Goal: Task Accomplishment & Management: Complete application form

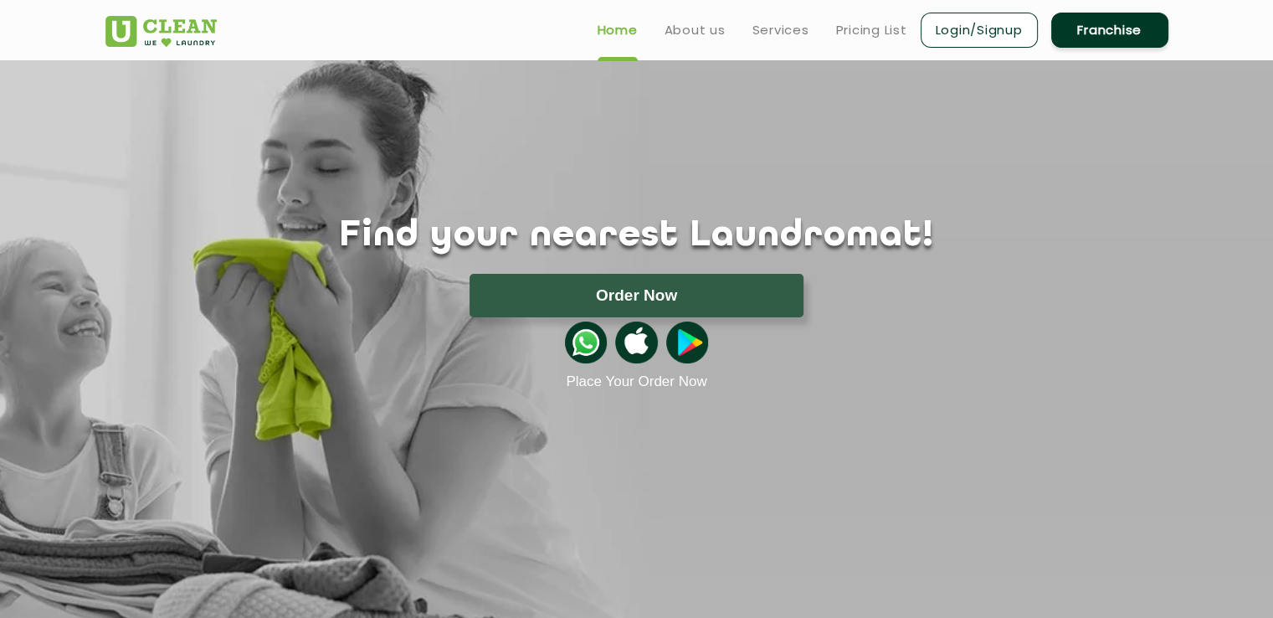
click at [1099, 23] on link "Franchise" at bounding box center [1109, 30] width 117 height 35
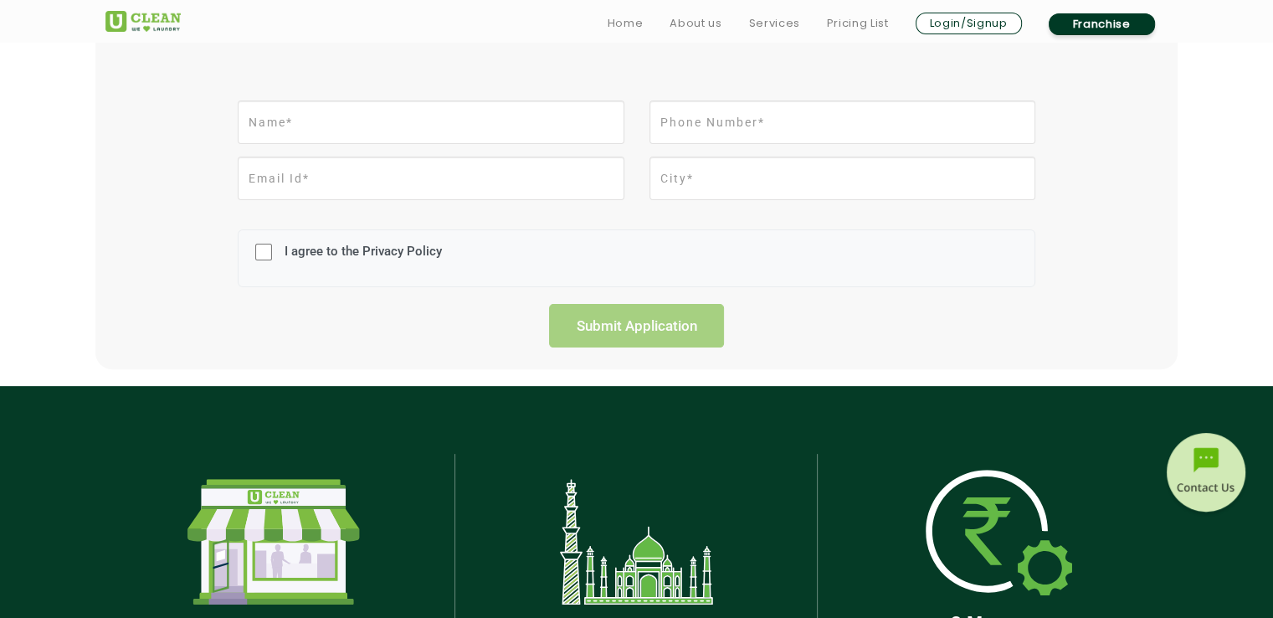
scroll to position [214, 0]
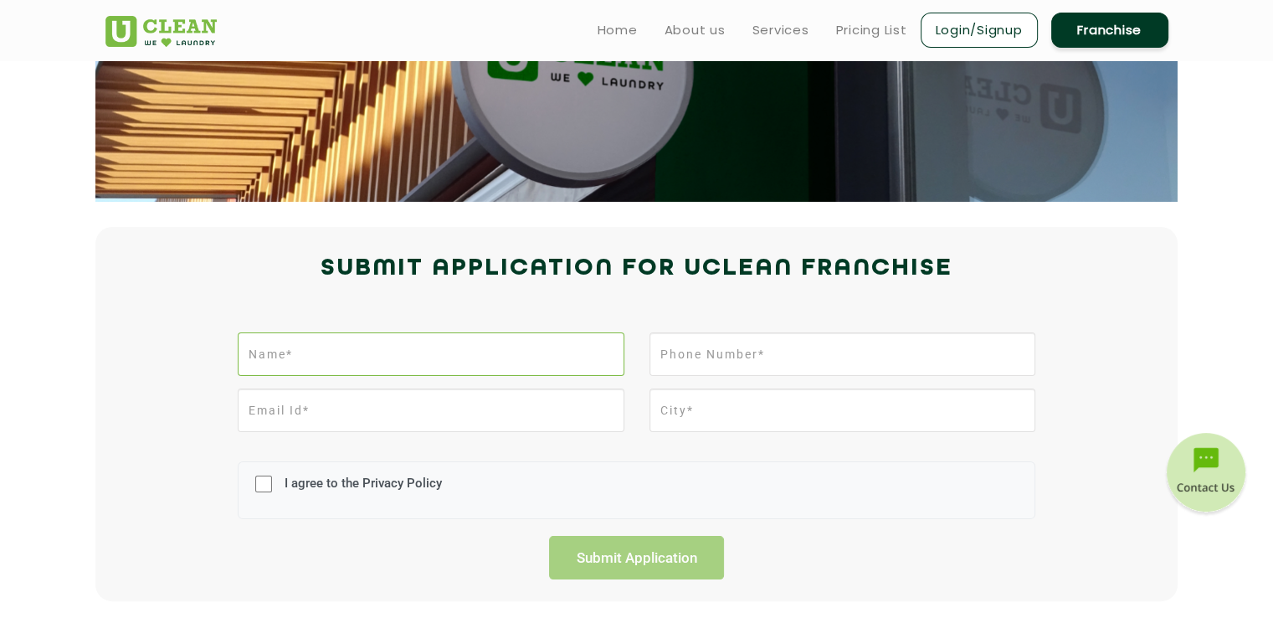
click at [445, 340] on input "text" at bounding box center [431, 354] width 386 height 44
type input "Manoj Kumar"
type input "09034003001"
type input "manojgaur001@gmail.com"
type input "Karnal"
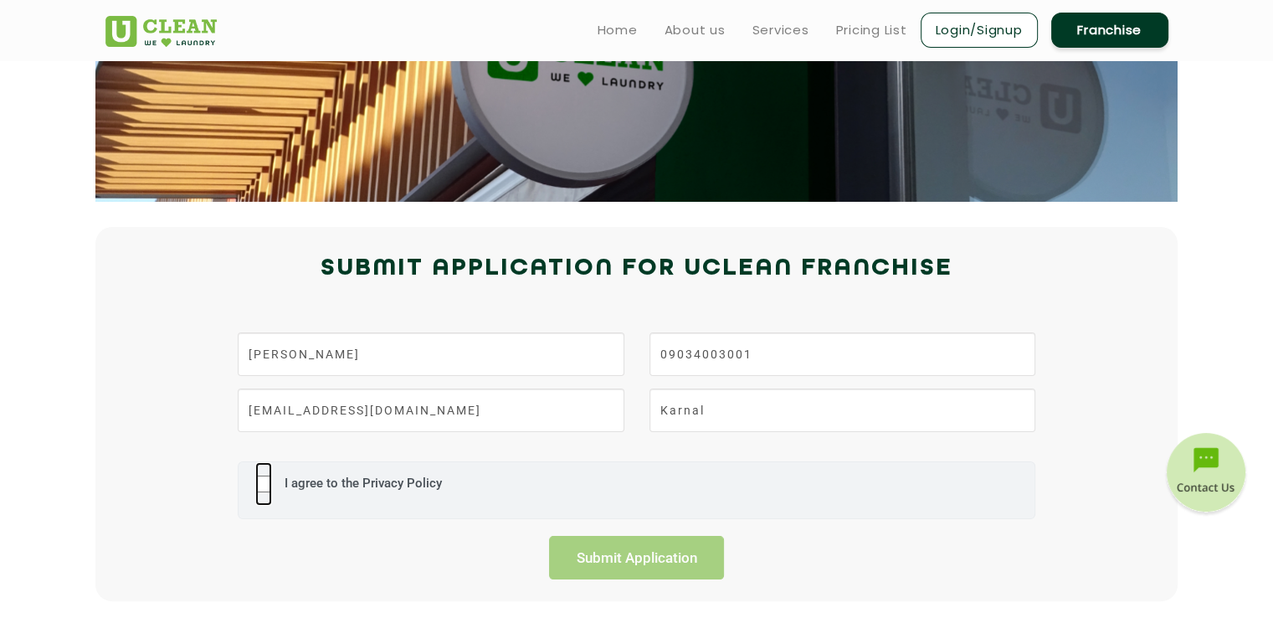
click at [264, 480] on input "I agree to the Privacy Policy" at bounding box center [263, 484] width 17 height 44
checkbox input "true"
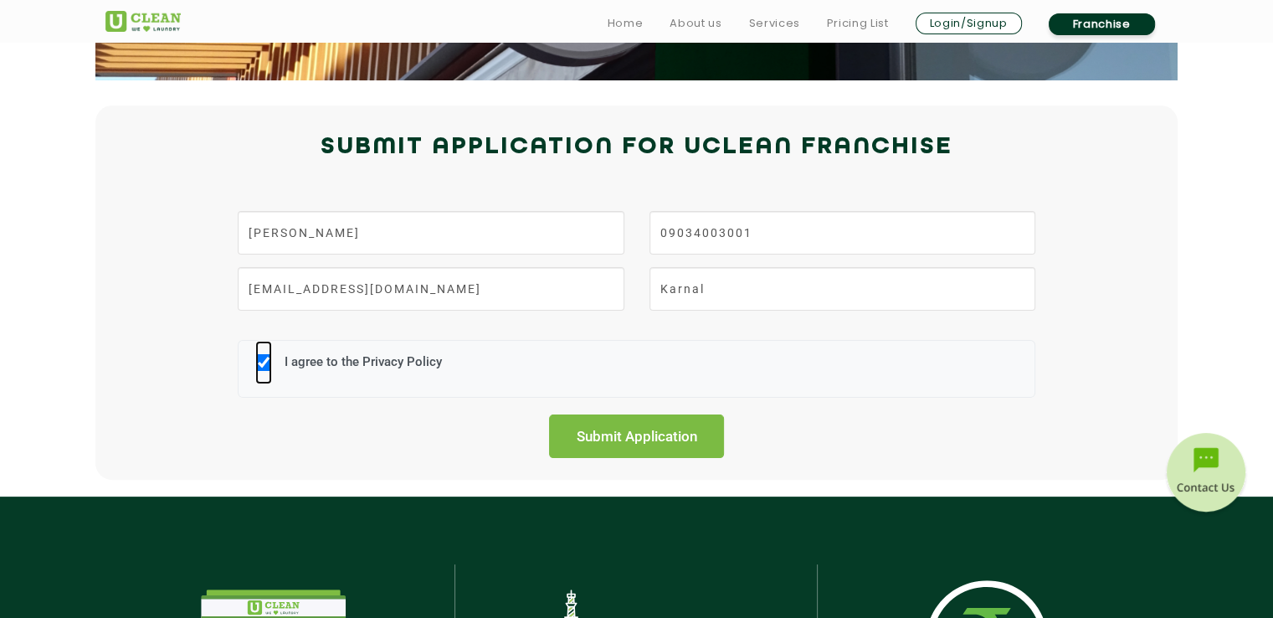
scroll to position [365, 0]
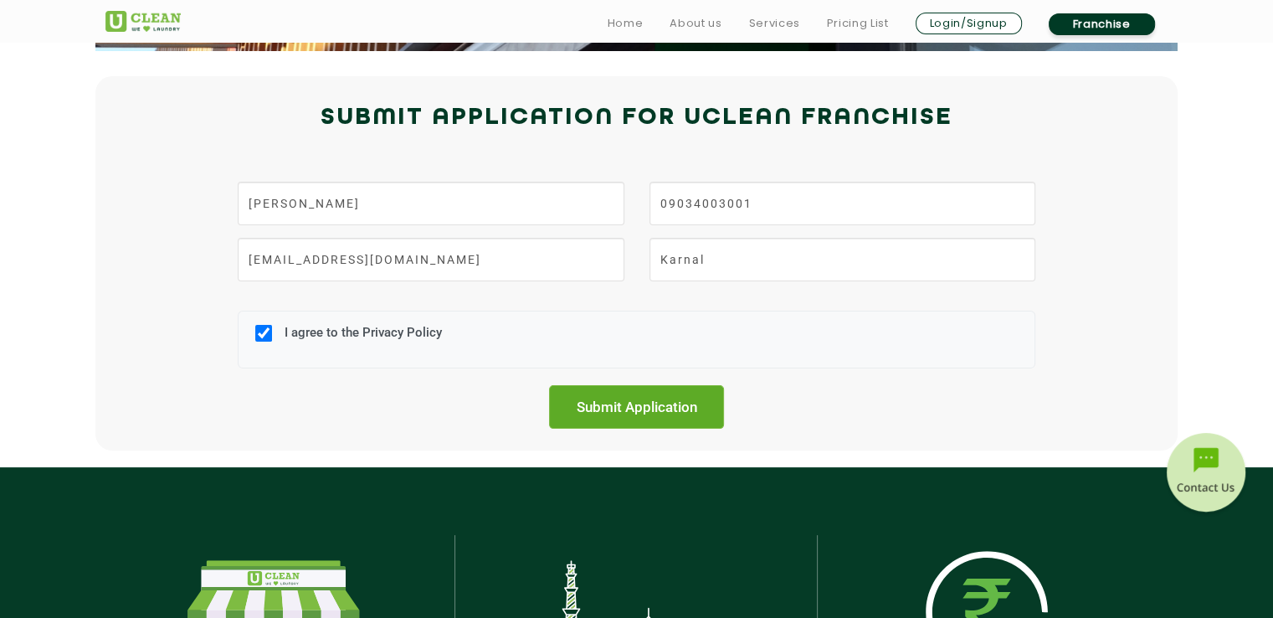
click at [609, 405] on input "Submit Application" at bounding box center [637, 407] width 176 height 44
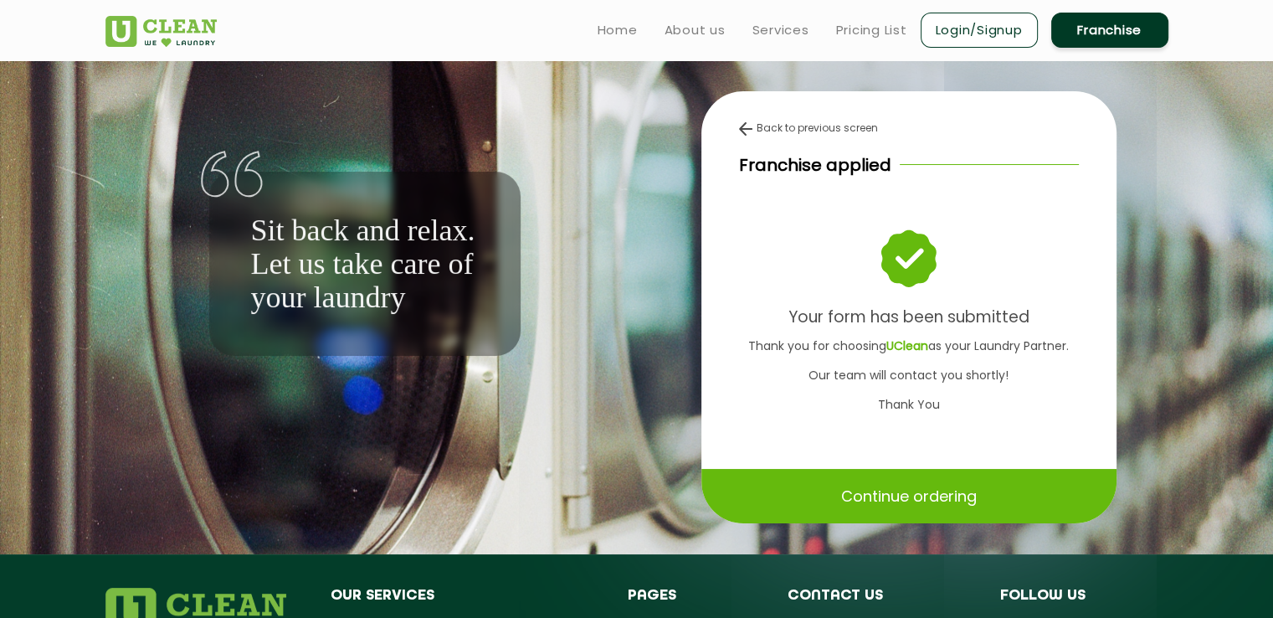
click at [906, 495] on p "Continue ordering" at bounding box center [909, 495] width 136 height 29
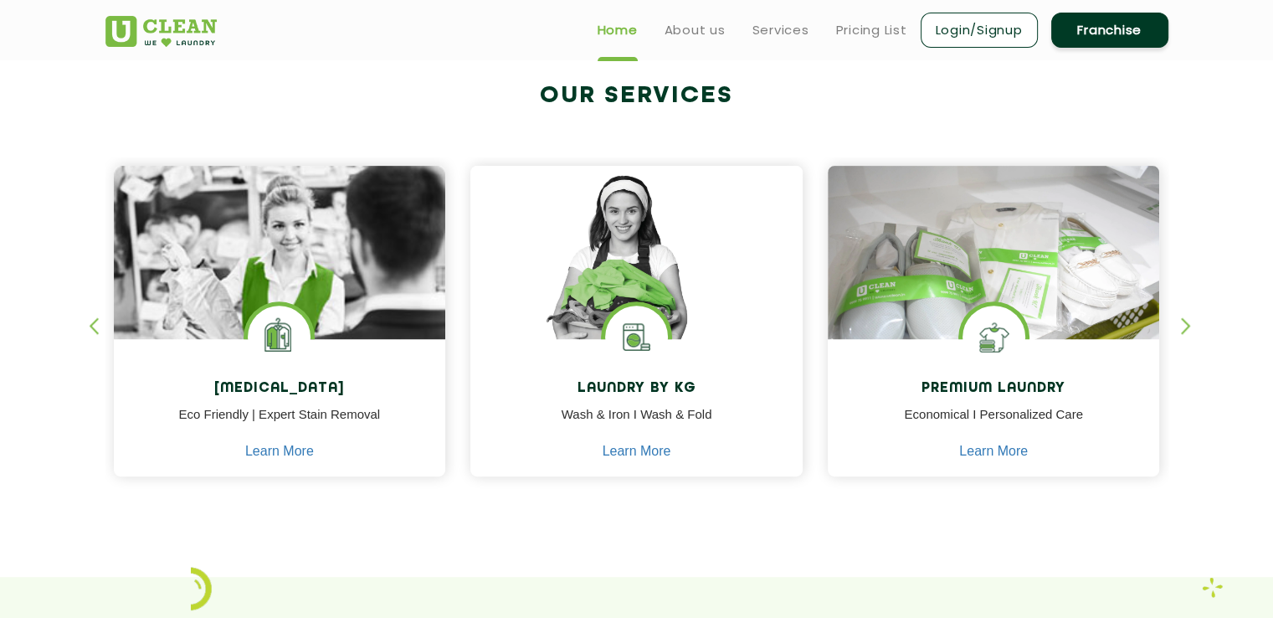
scroll to position [622, 0]
